Goal: Obtain resource: Download file/media

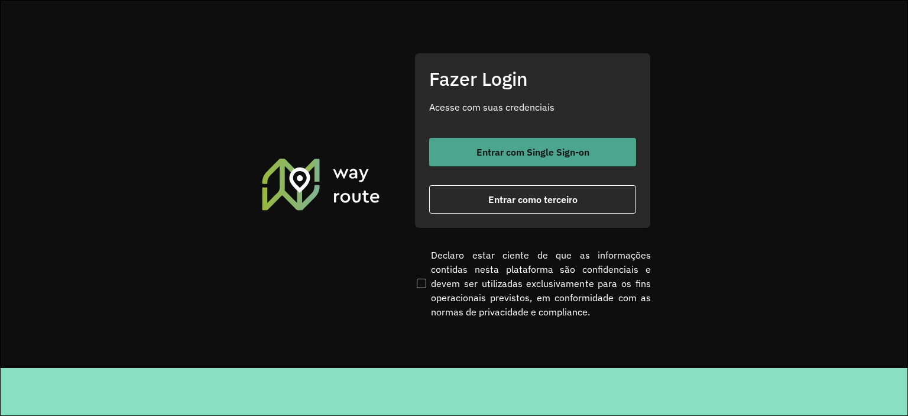
click at [526, 149] on span "Entrar com Single Sign-on" at bounding box center [533, 151] width 113 height 9
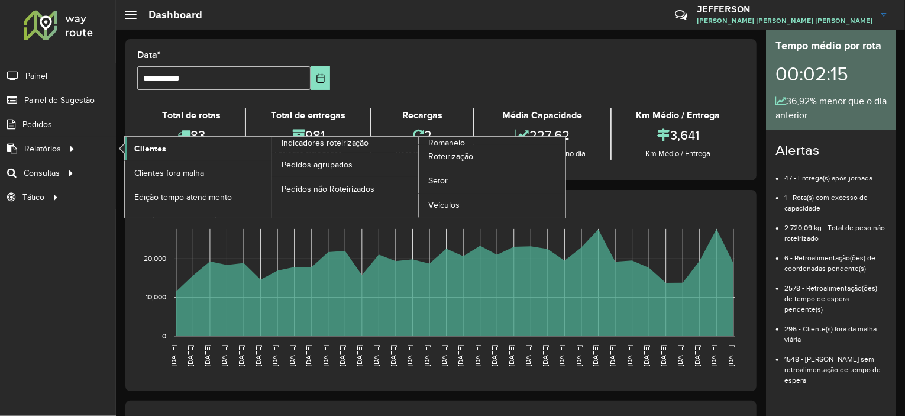
click at [156, 147] on span "Clientes" at bounding box center [150, 148] width 32 height 12
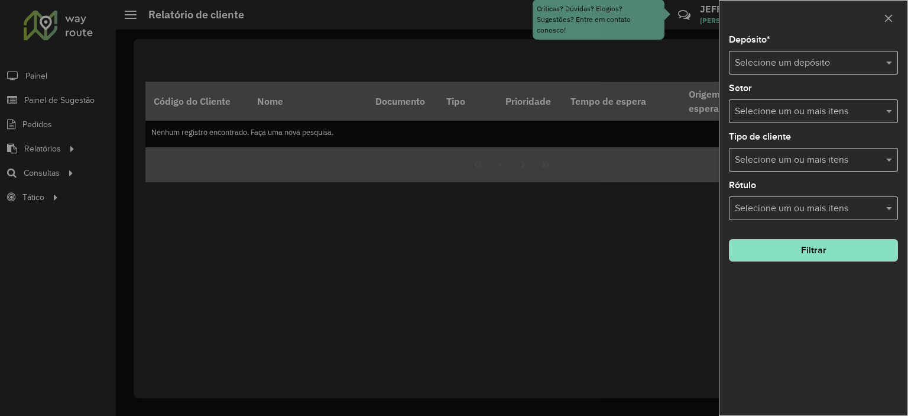
click at [775, 65] on input "text" at bounding box center [802, 63] width 134 height 14
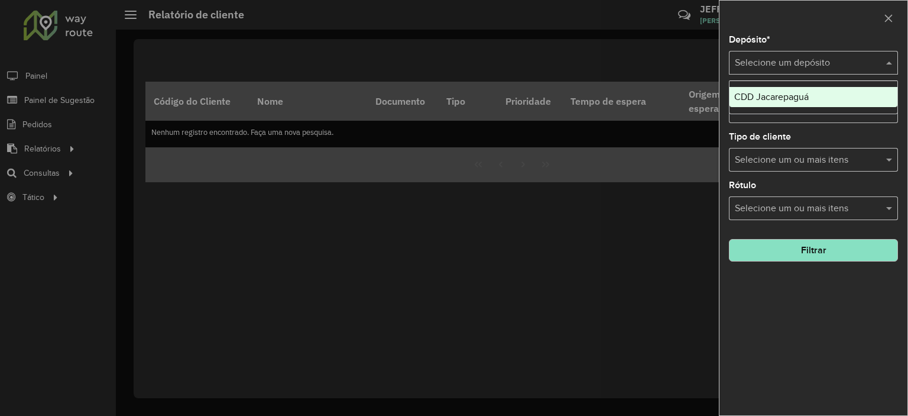
click at [763, 94] on span "CDD Jacarepaguá" at bounding box center [771, 97] width 75 height 10
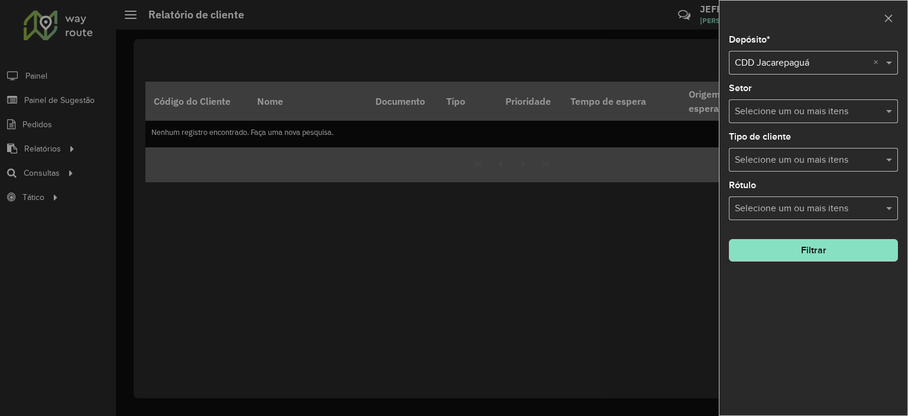
click at [779, 243] on button "Filtrar" at bounding box center [813, 250] width 169 height 22
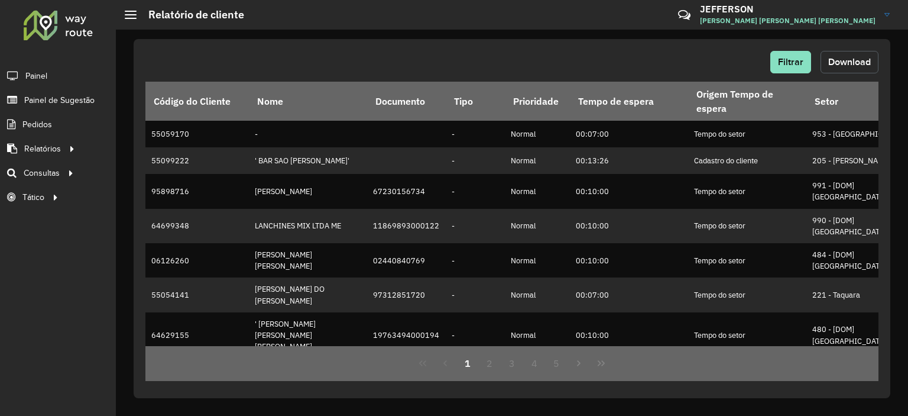
click at [839, 65] on span "Download" at bounding box center [849, 62] width 43 height 10
